Goal: Task Accomplishment & Management: Manage account settings

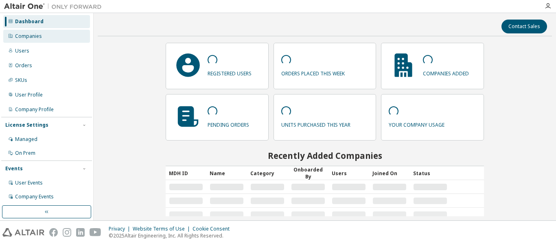
click at [51, 35] on div "Companies" at bounding box center [46, 36] width 87 height 13
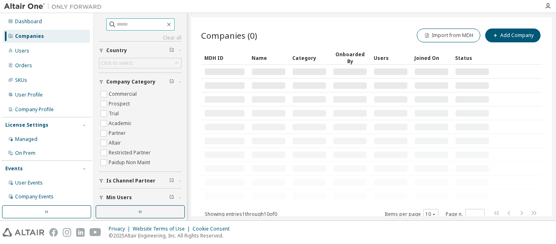
click at [127, 25] on input "text" at bounding box center [140, 24] width 49 height 8
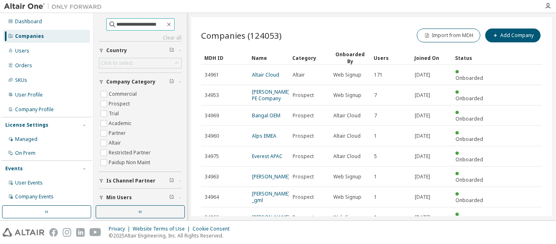
type input "**********"
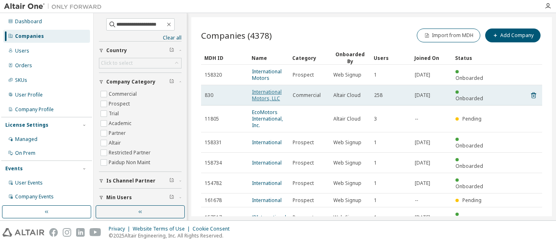
click at [265, 94] on link "International Motors, LLC" at bounding box center [267, 94] width 30 height 13
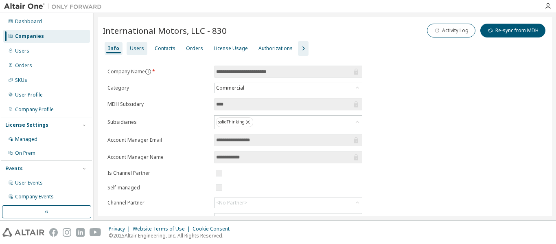
click at [136, 52] on div "Users" at bounding box center [137, 48] width 21 height 13
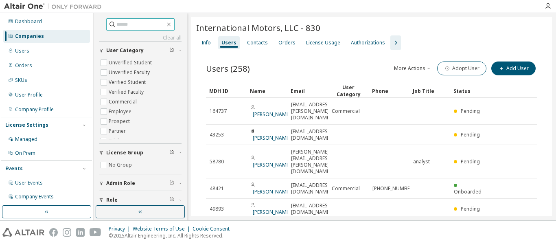
click at [139, 28] on input "text" at bounding box center [140, 24] width 49 height 8
paste input "**********"
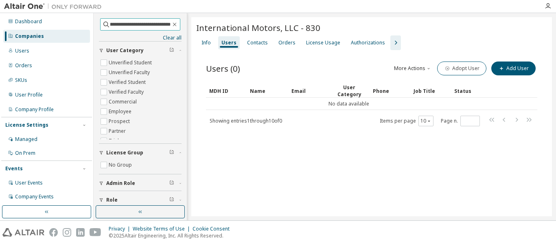
scroll to position [0, 13]
type input "**********"
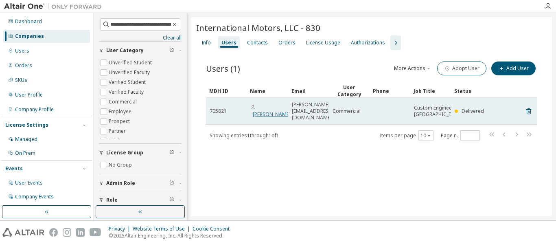
click at [265, 113] on link "Victor Rodriguez" at bounding box center [272, 114] width 38 height 7
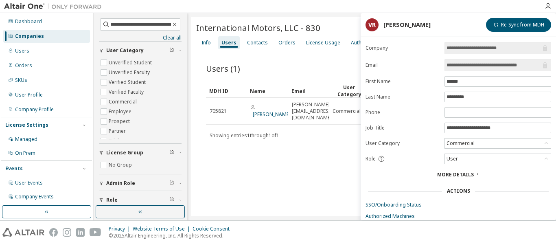
scroll to position [45, 0]
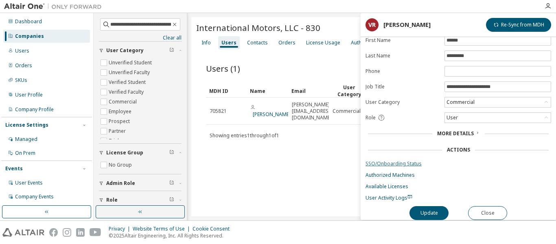
click at [404, 160] on link "SSO/Onboarding Status" at bounding box center [459, 163] width 186 height 7
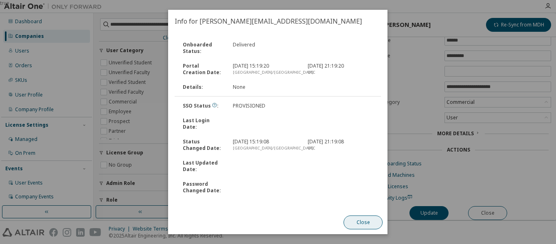
click at [367, 222] on button "Close" at bounding box center [363, 222] width 39 height 14
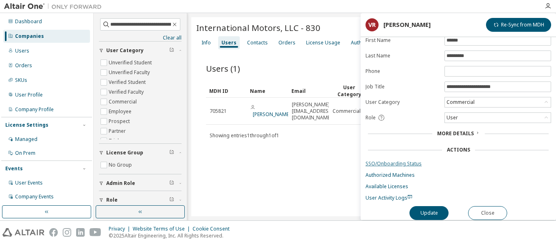
click at [407, 160] on link "SSO/Onboarding Status" at bounding box center [459, 163] width 186 height 7
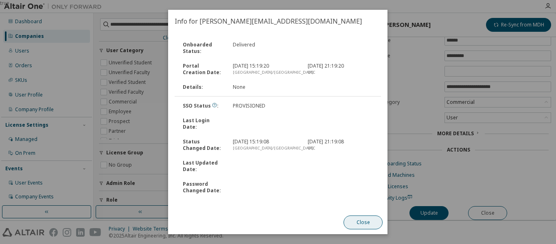
click at [373, 225] on button "Close" at bounding box center [363, 222] width 39 height 14
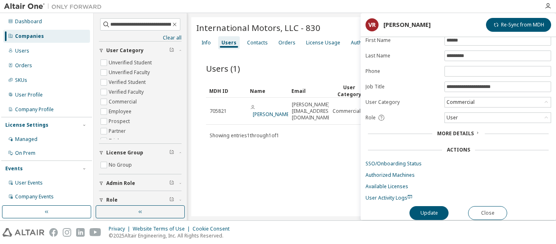
click at [468, 130] on span "More Details" at bounding box center [455, 133] width 37 height 7
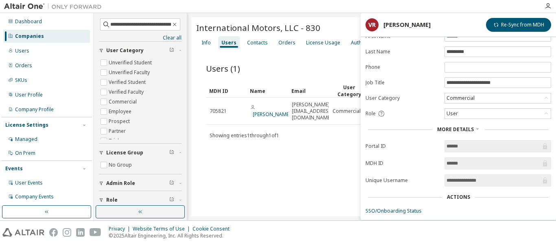
scroll to position [97, 0]
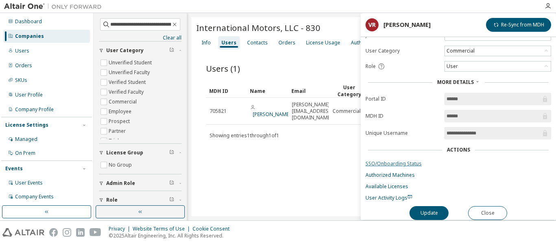
click at [400, 160] on link "SSO/Onboarding Status" at bounding box center [459, 163] width 186 height 7
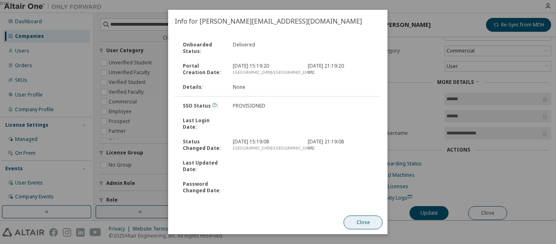
click at [369, 220] on button "Close" at bounding box center [363, 222] width 39 height 14
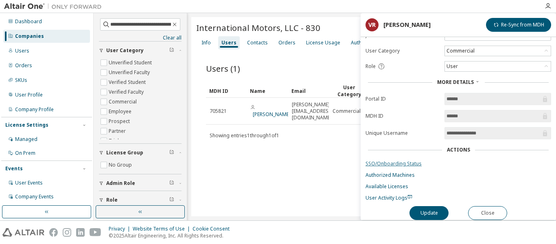
click at [404, 160] on link "SSO/Onboarding Status" at bounding box center [459, 163] width 186 height 7
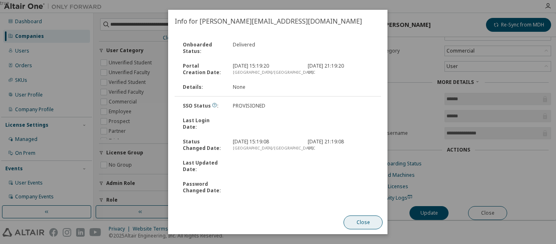
click at [374, 223] on button "Close" at bounding box center [363, 222] width 39 height 14
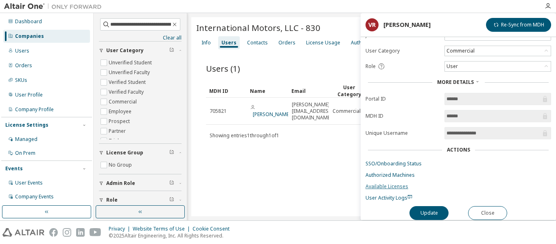
click at [398, 183] on link "Available Licenses" at bounding box center [459, 186] width 186 height 7
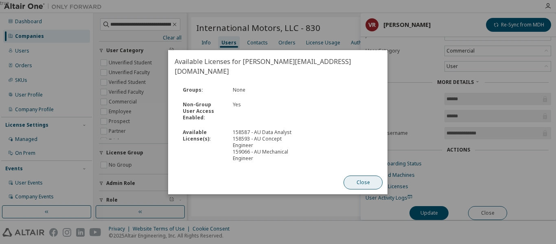
click at [363, 176] on button "Close" at bounding box center [363, 183] width 39 height 14
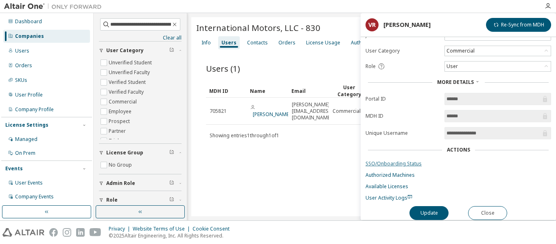
click at [395, 160] on link "SSO/Onboarding Status" at bounding box center [459, 163] width 186 height 7
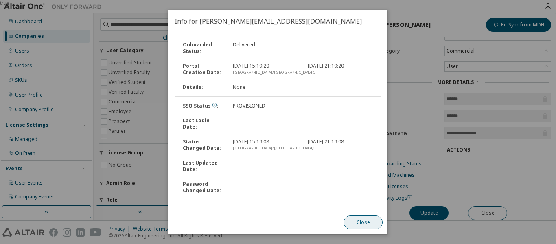
click at [365, 222] on button "Close" at bounding box center [363, 222] width 39 height 14
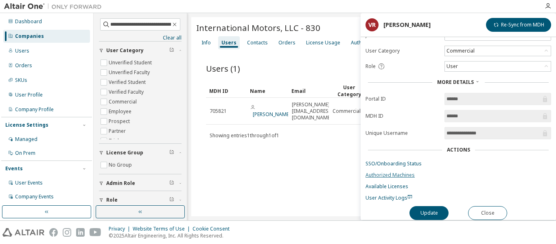
click at [404, 172] on link "Authorized Machines" at bounding box center [459, 175] width 186 height 7
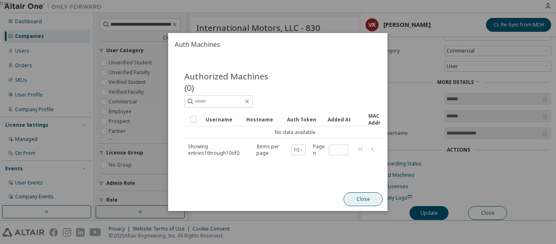
click at [357, 206] on button "Close" at bounding box center [363, 199] width 39 height 14
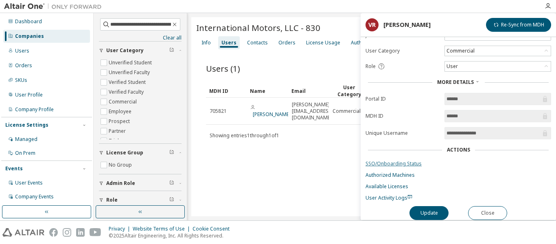
click at [393, 160] on link "SSO/Onboarding Status" at bounding box center [459, 163] width 186 height 7
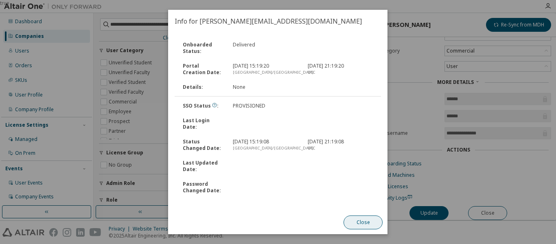
click at [352, 220] on button "Close" at bounding box center [363, 222] width 39 height 14
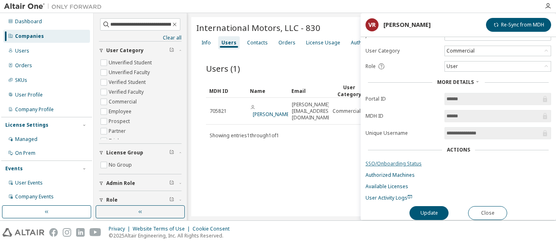
click at [406, 160] on link "SSO/Onboarding Status" at bounding box center [459, 163] width 186 height 7
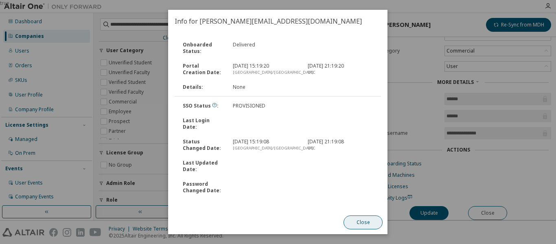
click at [358, 219] on button "Close" at bounding box center [363, 222] width 39 height 14
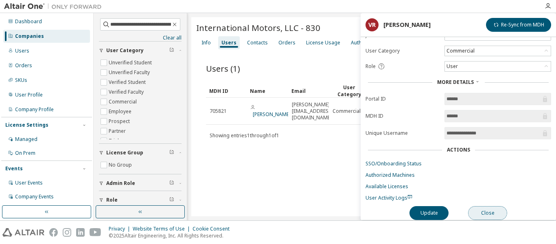
click at [486, 207] on button "Close" at bounding box center [487, 213] width 39 height 14
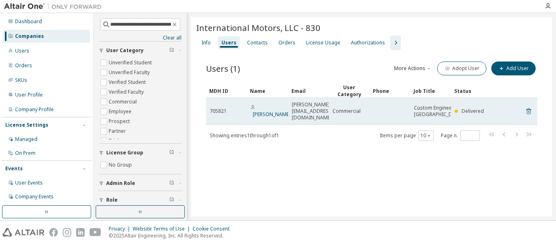
click at [528, 112] on icon at bounding box center [528, 111] width 7 height 10
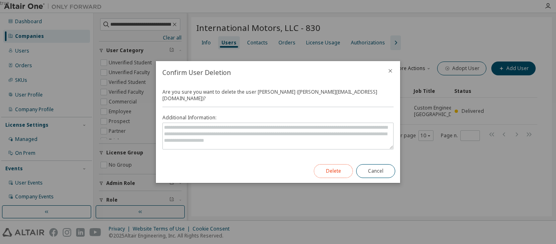
click at [329, 166] on button "Delete" at bounding box center [333, 171] width 39 height 14
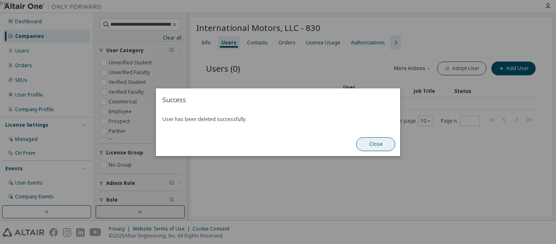
click at [374, 147] on button "Close" at bounding box center [375, 144] width 39 height 14
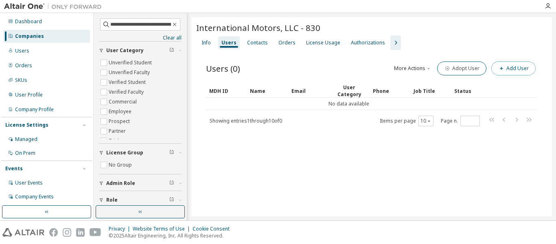
click at [510, 70] on button "Add User" at bounding box center [514, 69] width 44 height 14
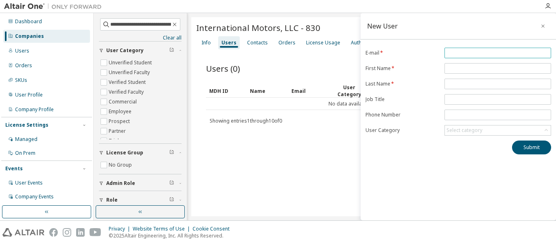
click at [454, 51] on input "email" at bounding box center [498, 53] width 103 height 7
paste input "**********"
type input "**********"
click at [472, 68] on input "text" at bounding box center [498, 68] width 103 height 7
type input "******"
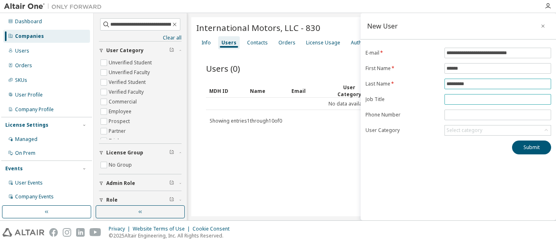
type input "*********"
click at [461, 99] on input "text" at bounding box center [498, 99] width 103 height 7
type input "**********"
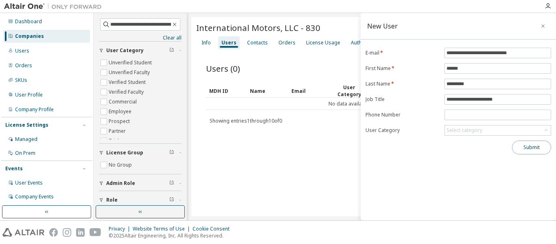
click at [526, 147] on button "Submit" at bounding box center [531, 148] width 39 height 14
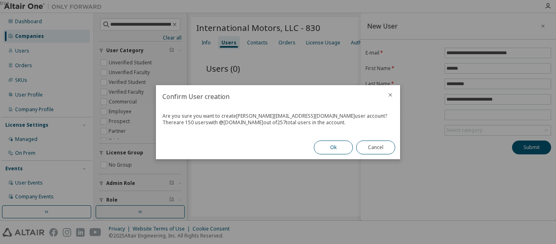
click at [325, 147] on button "Ok" at bounding box center [333, 148] width 39 height 14
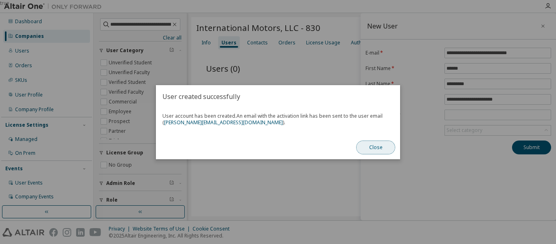
click at [372, 148] on button "Close" at bounding box center [375, 148] width 39 height 14
